Goal: Find specific page/section: Find specific page/section

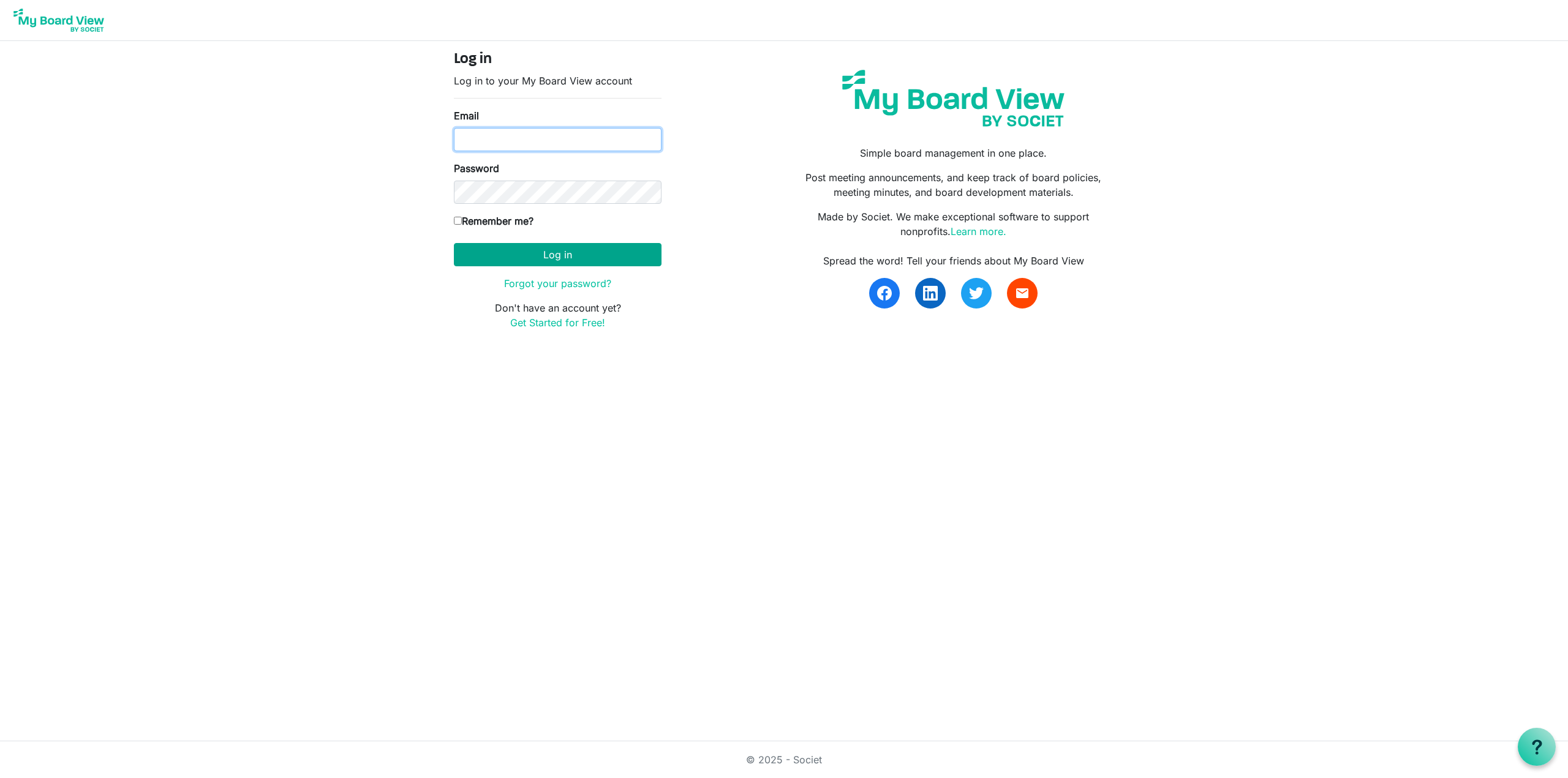
type input "[EMAIL_ADDRESS][DOMAIN_NAME]"
click at [567, 258] on button "Log in" at bounding box center [557, 254] width 207 height 24
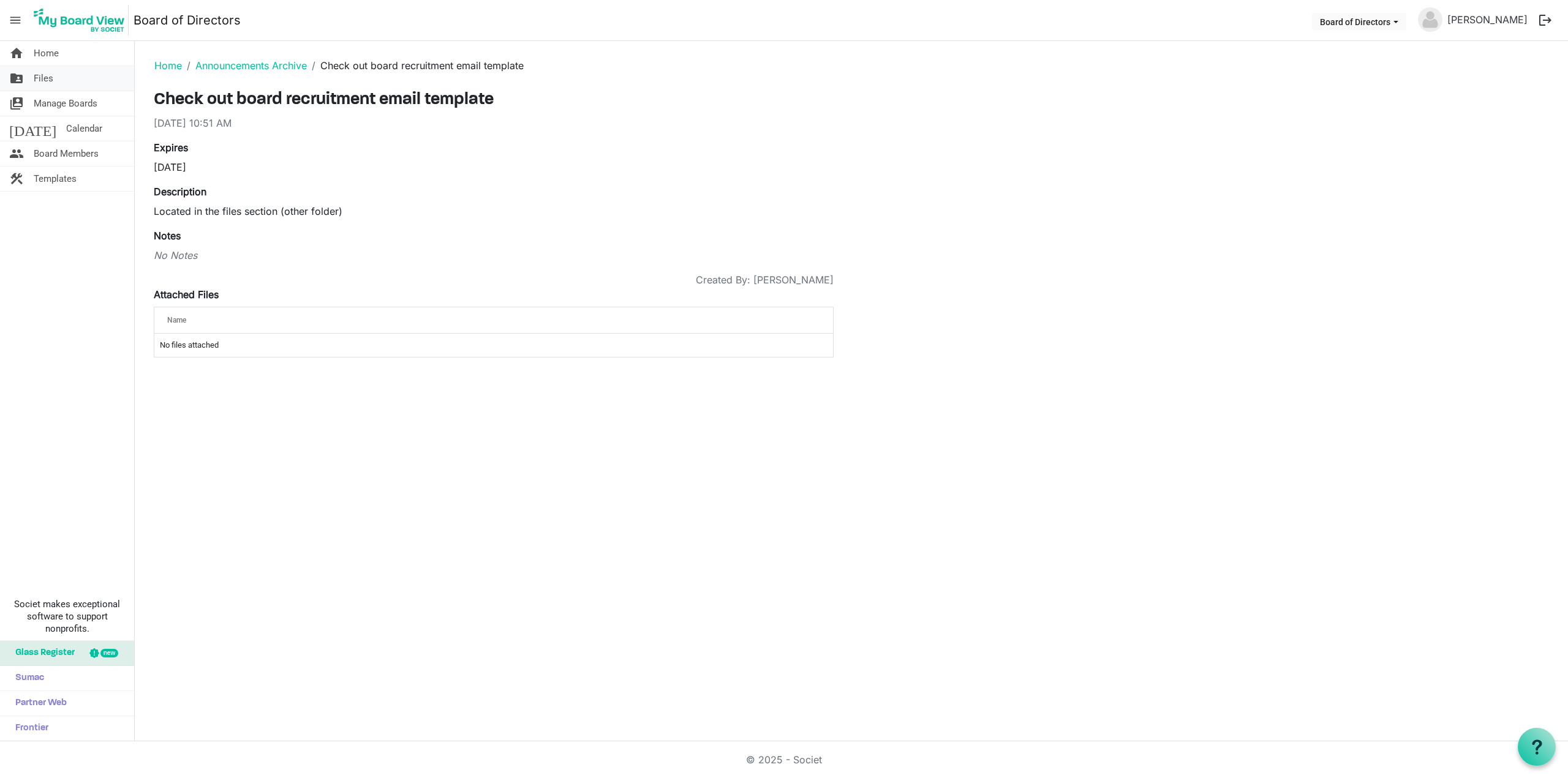
click at [45, 79] on span "Files" at bounding box center [44, 78] width 19 height 24
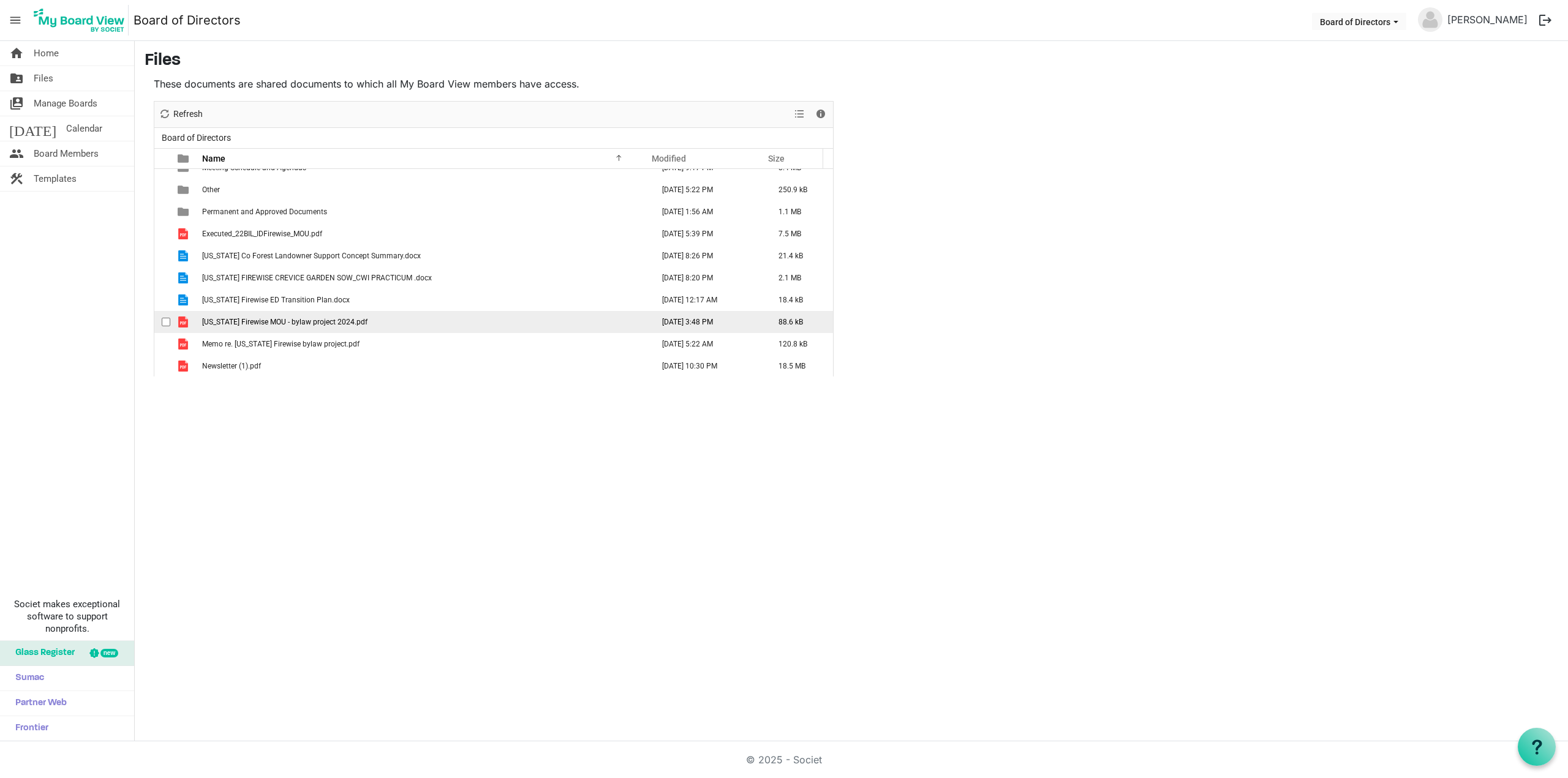
scroll to position [105, 0]
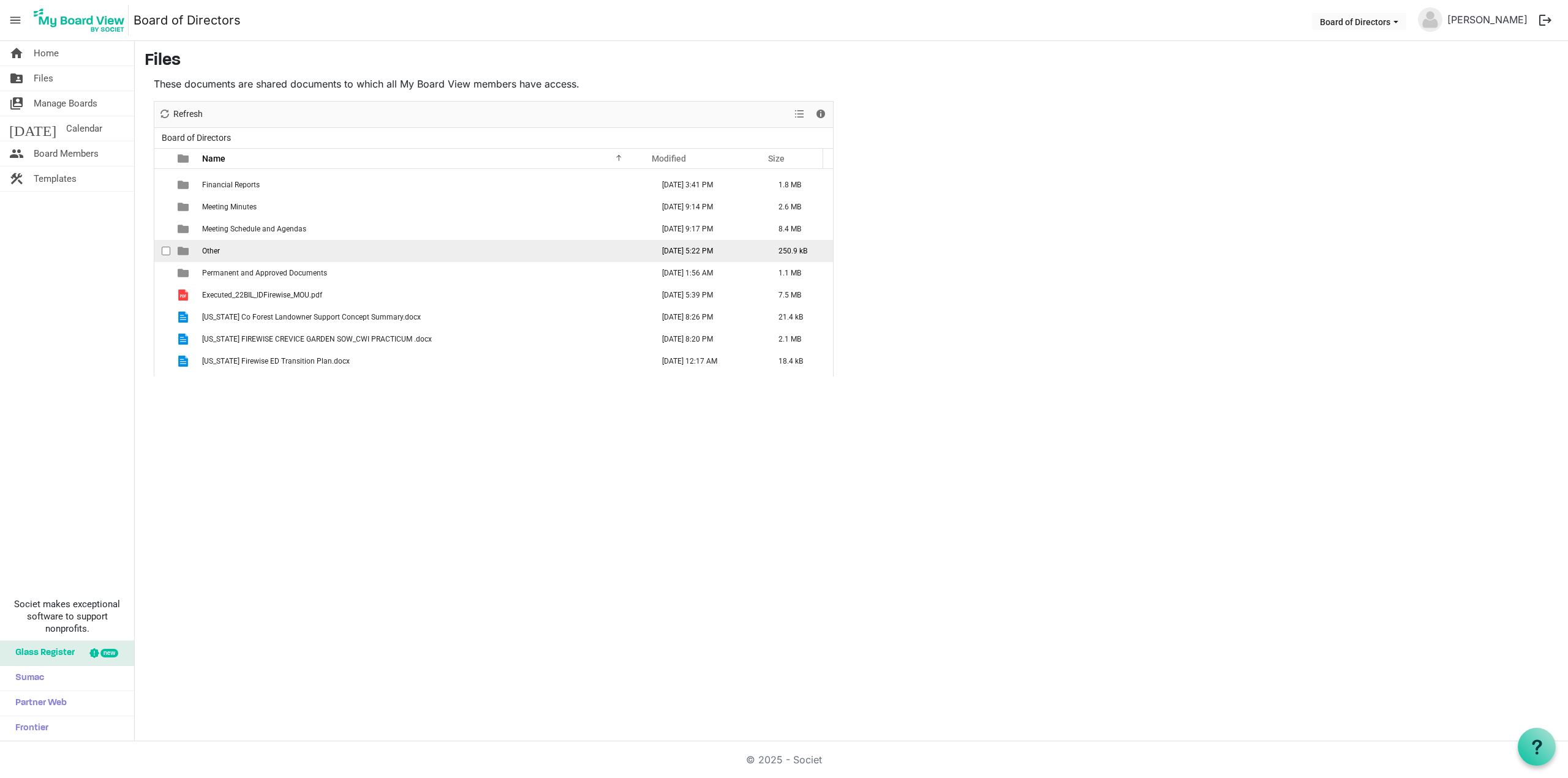
click at [214, 248] on span "Other" at bounding box center [211, 251] width 18 height 8
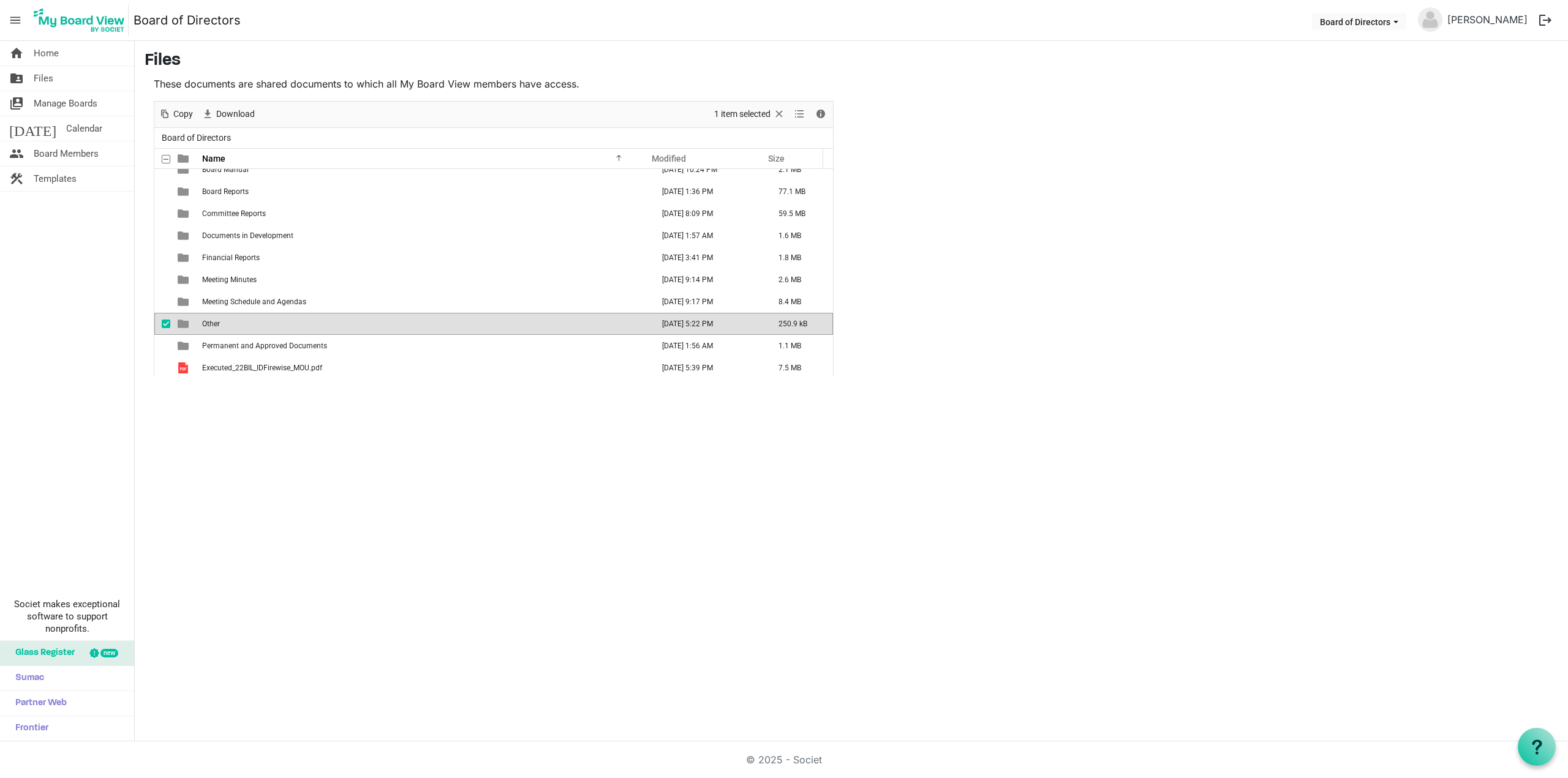
scroll to position [0, 0]
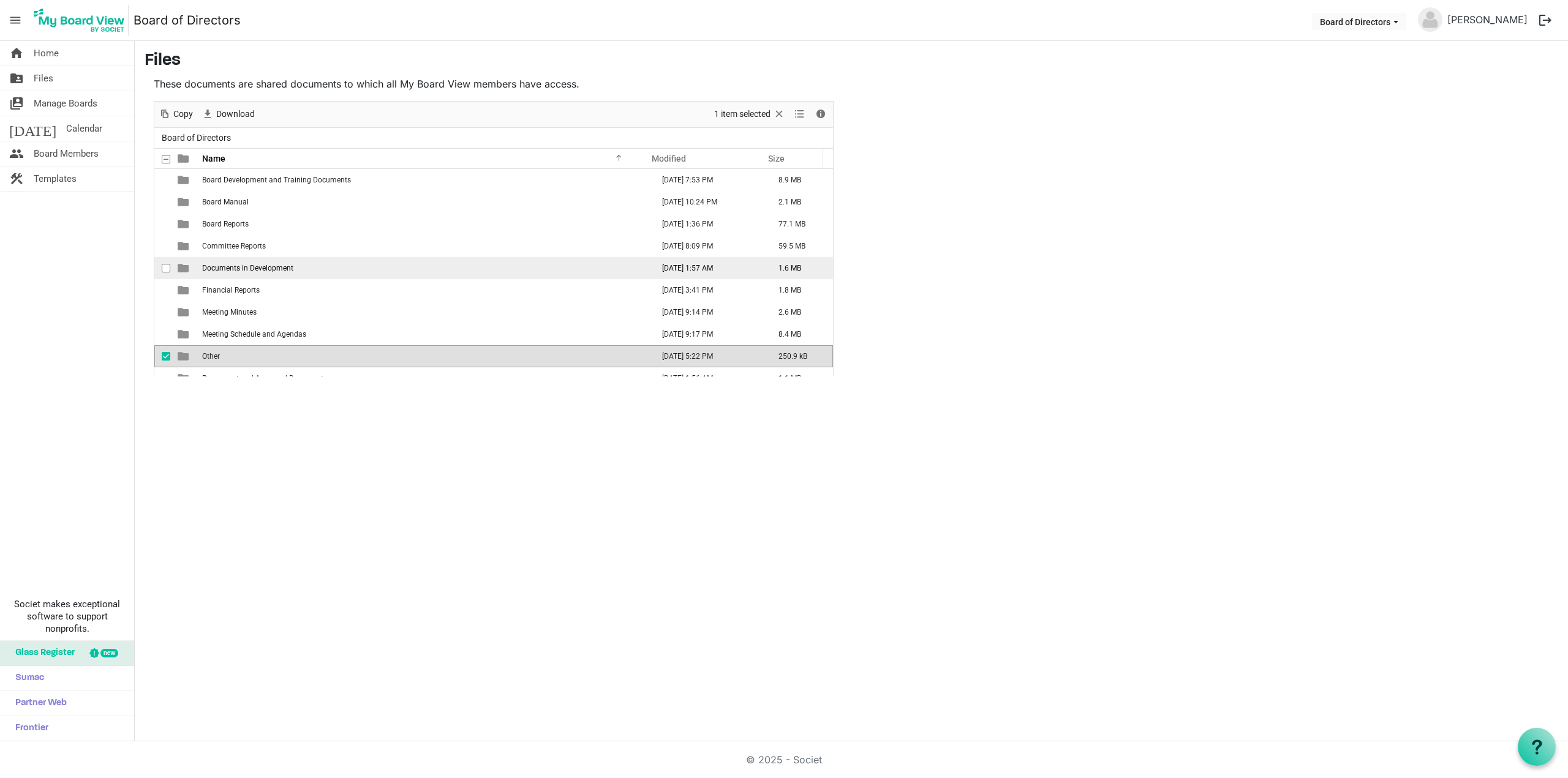
click at [260, 263] on span "Documents in Development" at bounding box center [248, 268] width 92 height 8
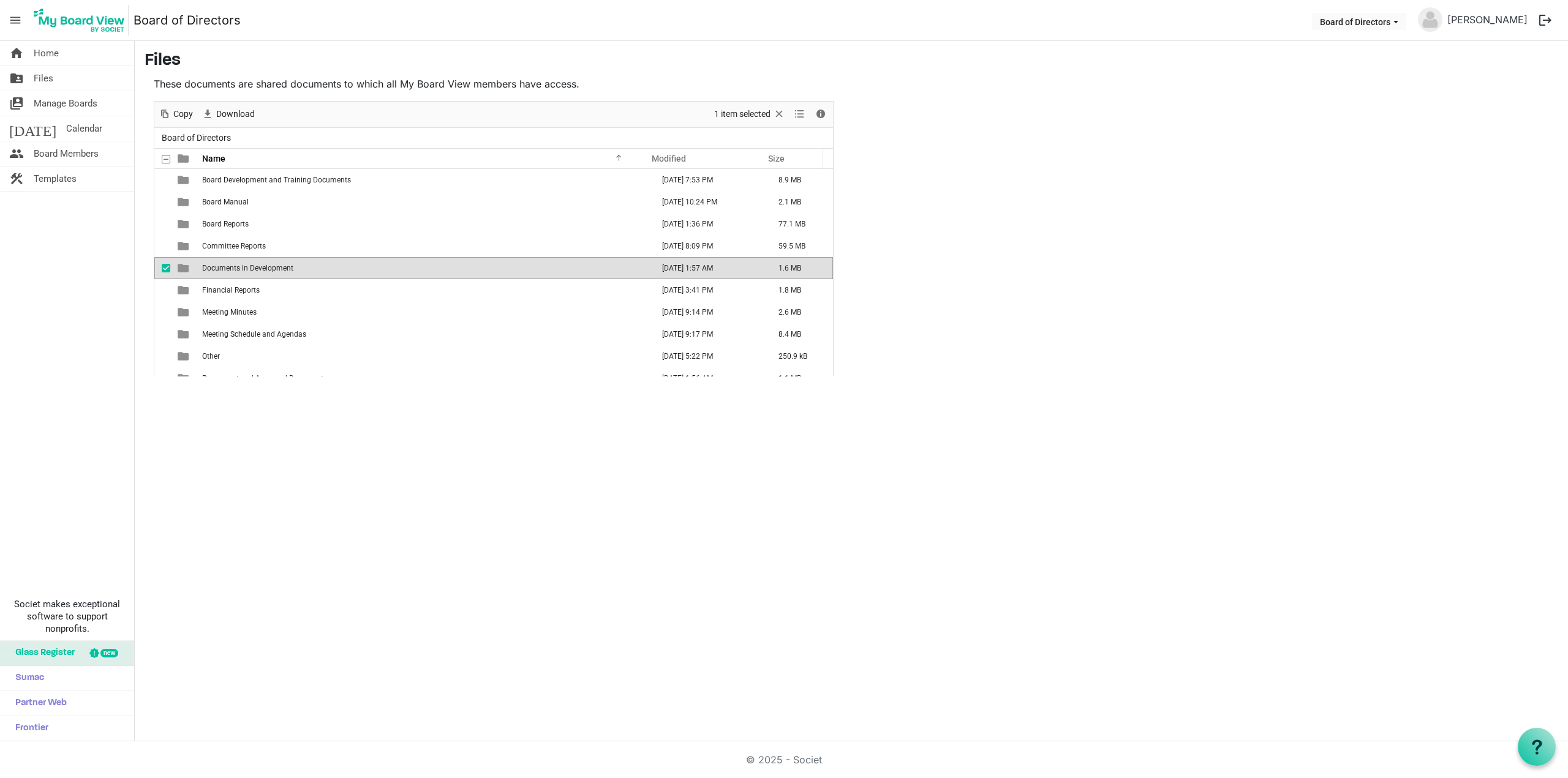
click at [260, 263] on span "Documents in Development" at bounding box center [248, 268] width 92 height 8
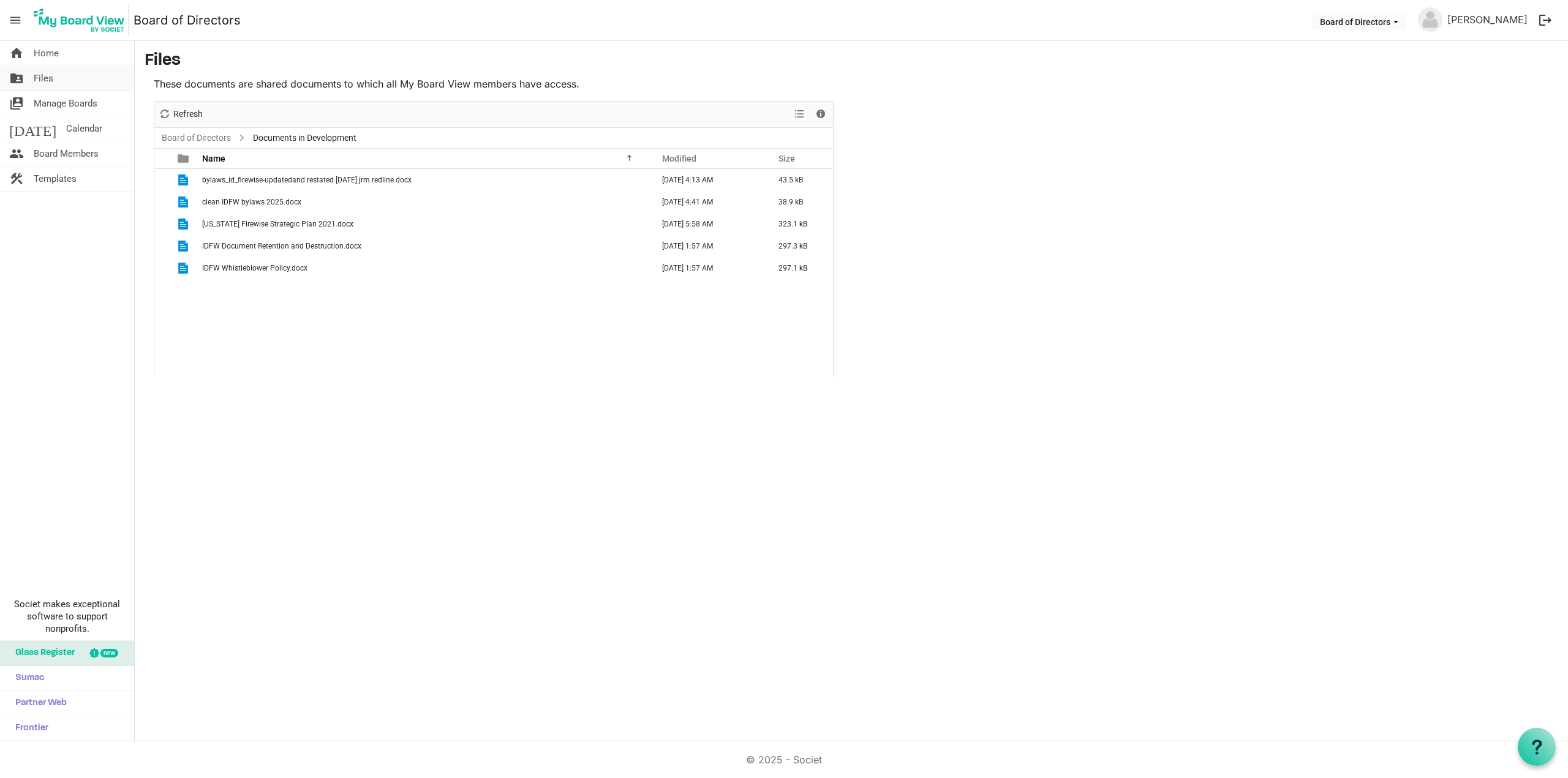
click at [49, 76] on span "Files" at bounding box center [44, 78] width 19 height 24
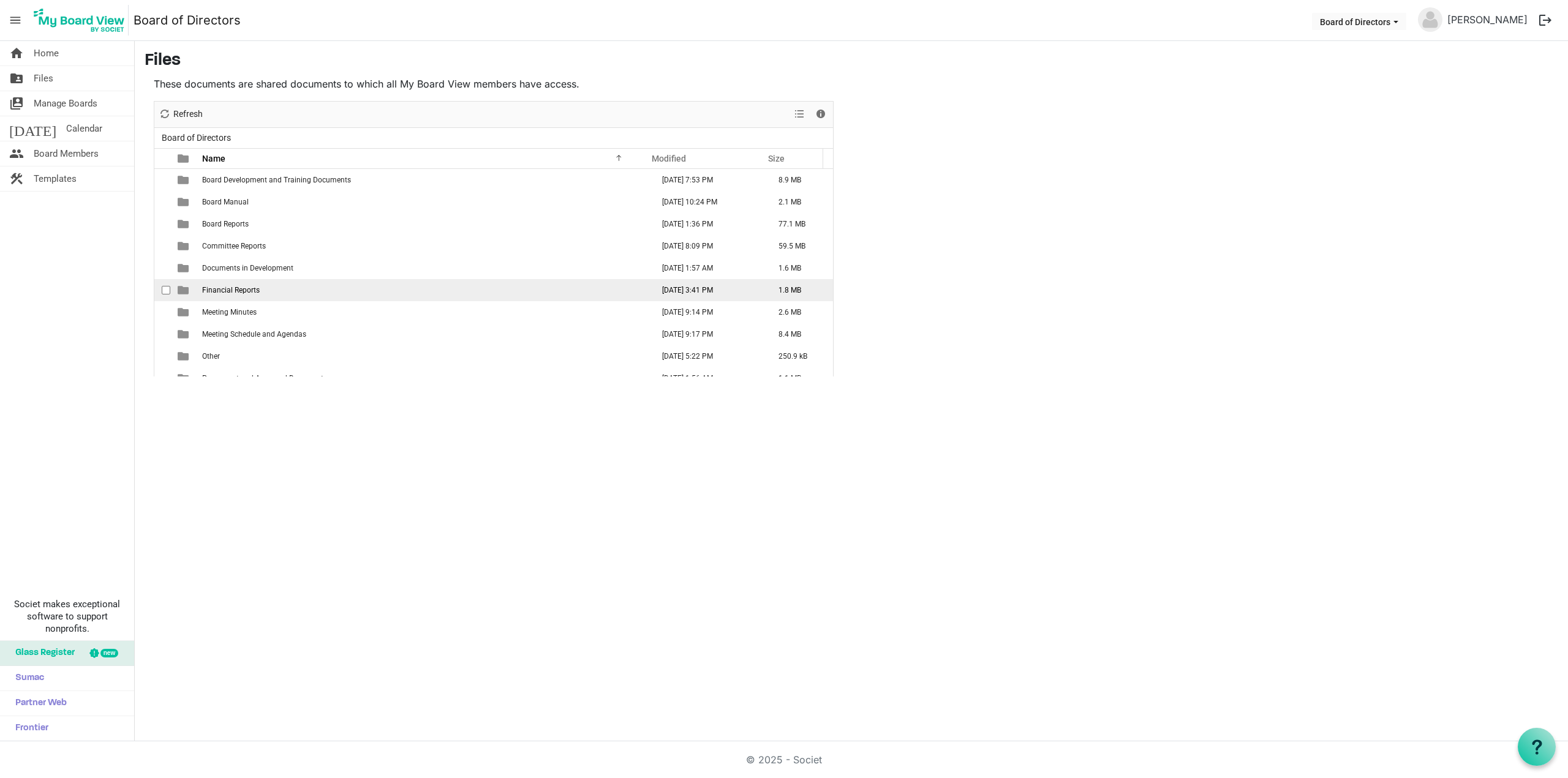
click at [256, 291] on span "Financial Reports" at bounding box center [230, 290] width 58 height 8
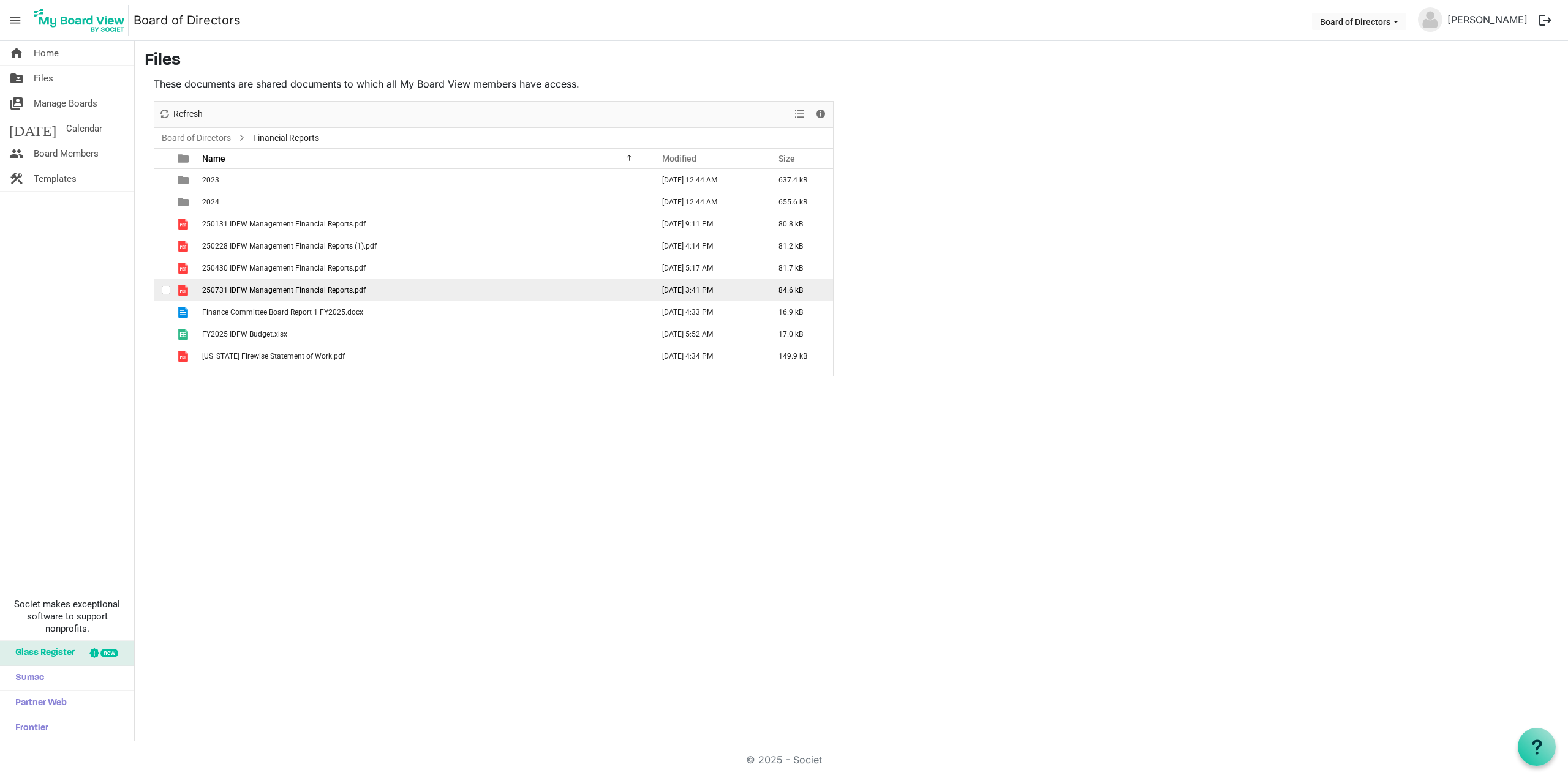
click at [330, 292] on span "250731 IDFW Management Financial Reports.pdf" at bounding box center [284, 290] width 164 height 8
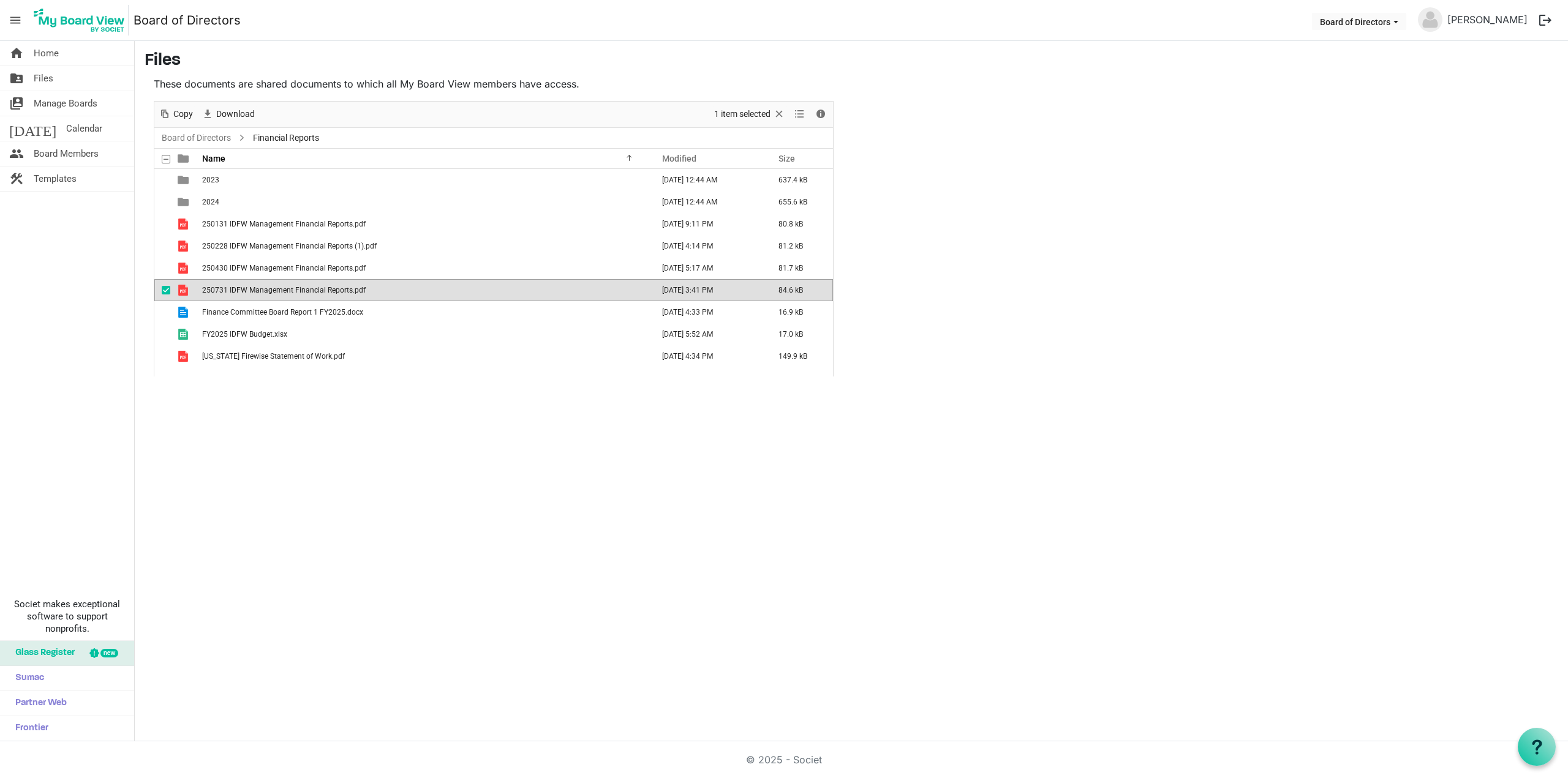
click at [330, 292] on span "250731 IDFW Management Financial Reports.pdf" at bounding box center [284, 290] width 164 height 8
